Goal: Information Seeking & Learning: Learn about a topic

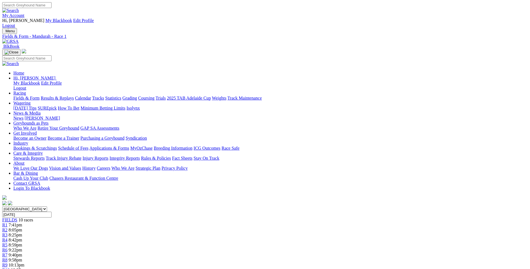
click at [329, 253] on div "R7 9:40pm" at bounding box center [265, 255] width 526 height 5
click at [382, 263] on div "R9 10:13pm" at bounding box center [265, 265] width 526 height 5
click at [27, 268] on span "10:35pm" at bounding box center [19, 270] width 16 height 5
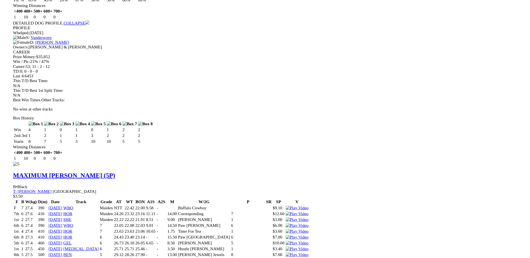
scroll to position [1789, 0]
